Goal: Task Accomplishment & Management: Manage account settings

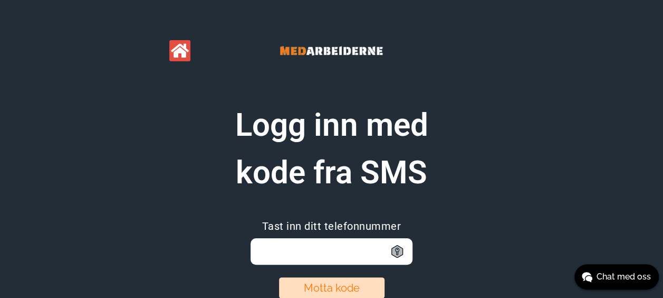
click at [290, 255] on input "email" at bounding box center [332, 251] width 162 height 26
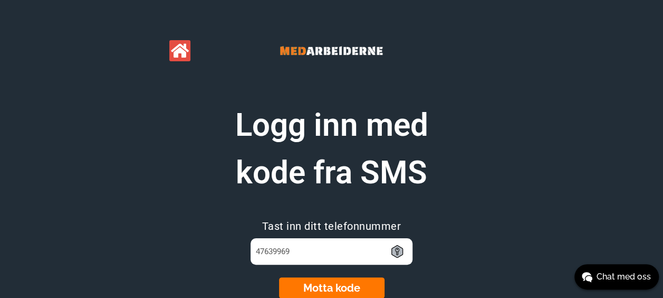
click at [335, 283] on button "Motta kode" at bounding box center [332, 287] width 106 height 21
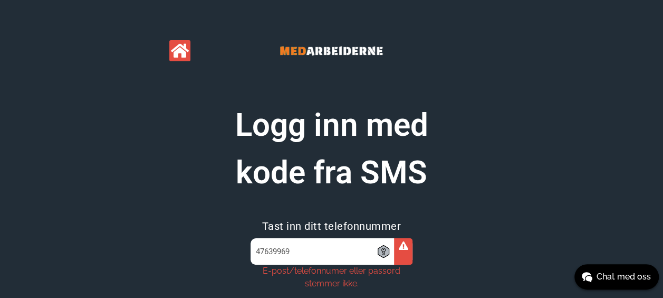
click at [255, 250] on input "47639969" at bounding box center [332, 251] width 162 height 26
click at [268, 251] on input "0014747639969" at bounding box center [332, 251] width 162 height 26
click at [314, 247] on input "004747639969" at bounding box center [332, 251] width 162 height 26
type input "0"
click at [256, 249] on input "856" at bounding box center [332, 251] width 162 height 26
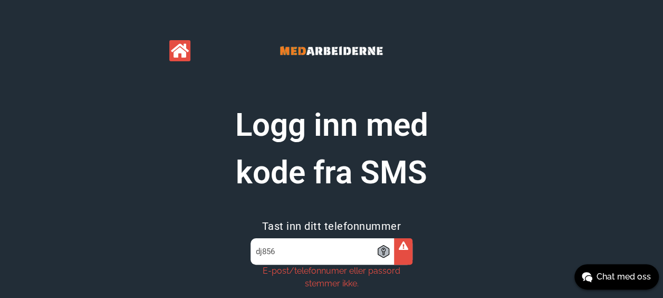
click at [282, 251] on input "dj856" at bounding box center [332, 251] width 162 height 26
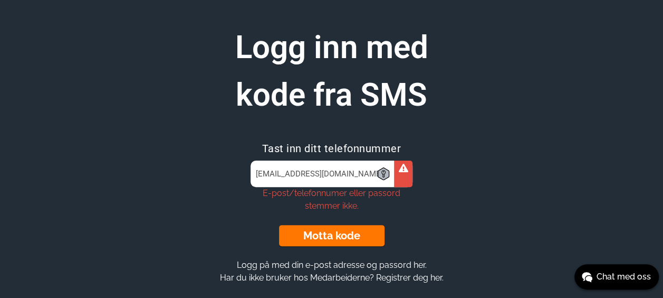
scroll to position [84, 0]
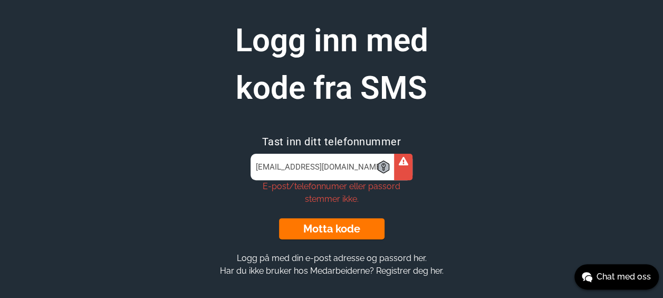
click at [339, 231] on button "Motta kode" at bounding box center [332, 228] width 106 height 21
click at [345, 230] on button "Motta kode" at bounding box center [332, 228] width 106 height 21
click at [320, 167] on input "[EMAIL_ADDRESS][DOMAIN_NAME]" at bounding box center [332, 167] width 162 height 26
type input "d"
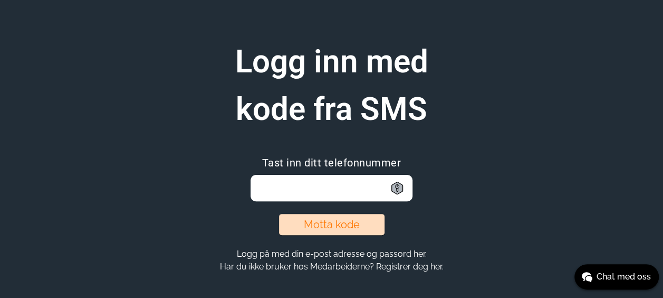
scroll to position [64, 0]
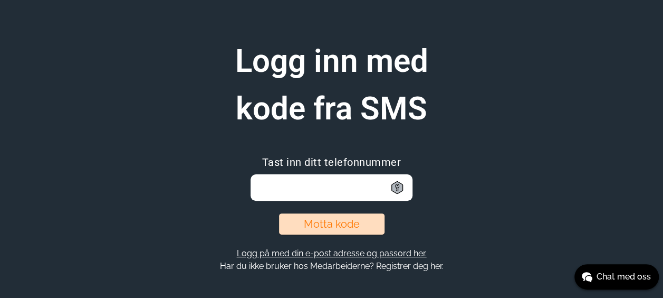
click at [324, 253] on button "Logg på med din e-post adresse og passord her." at bounding box center [332, 252] width 196 height 11
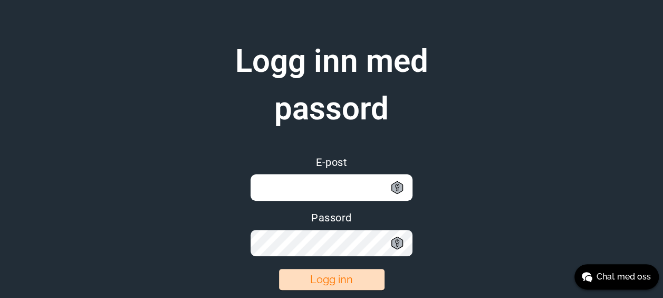
click at [281, 193] on input "email" at bounding box center [332, 187] width 162 height 26
type input "[EMAIL_ADDRESS][DOMAIN_NAME]"
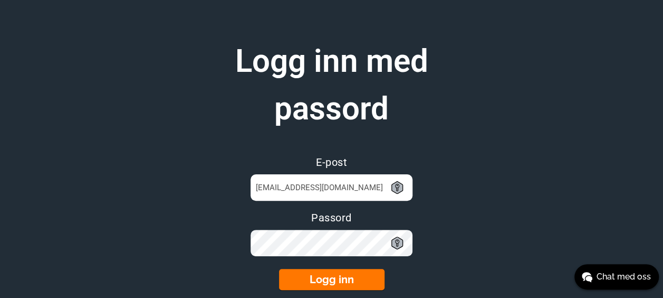
click at [345, 276] on button "Logg inn" at bounding box center [332, 279] width 106 height 21
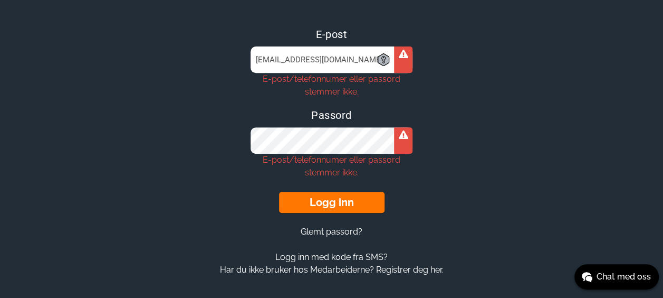
scroll to position [195, 0]
